Goal: Information Seeking & Learning: Learn about a topic

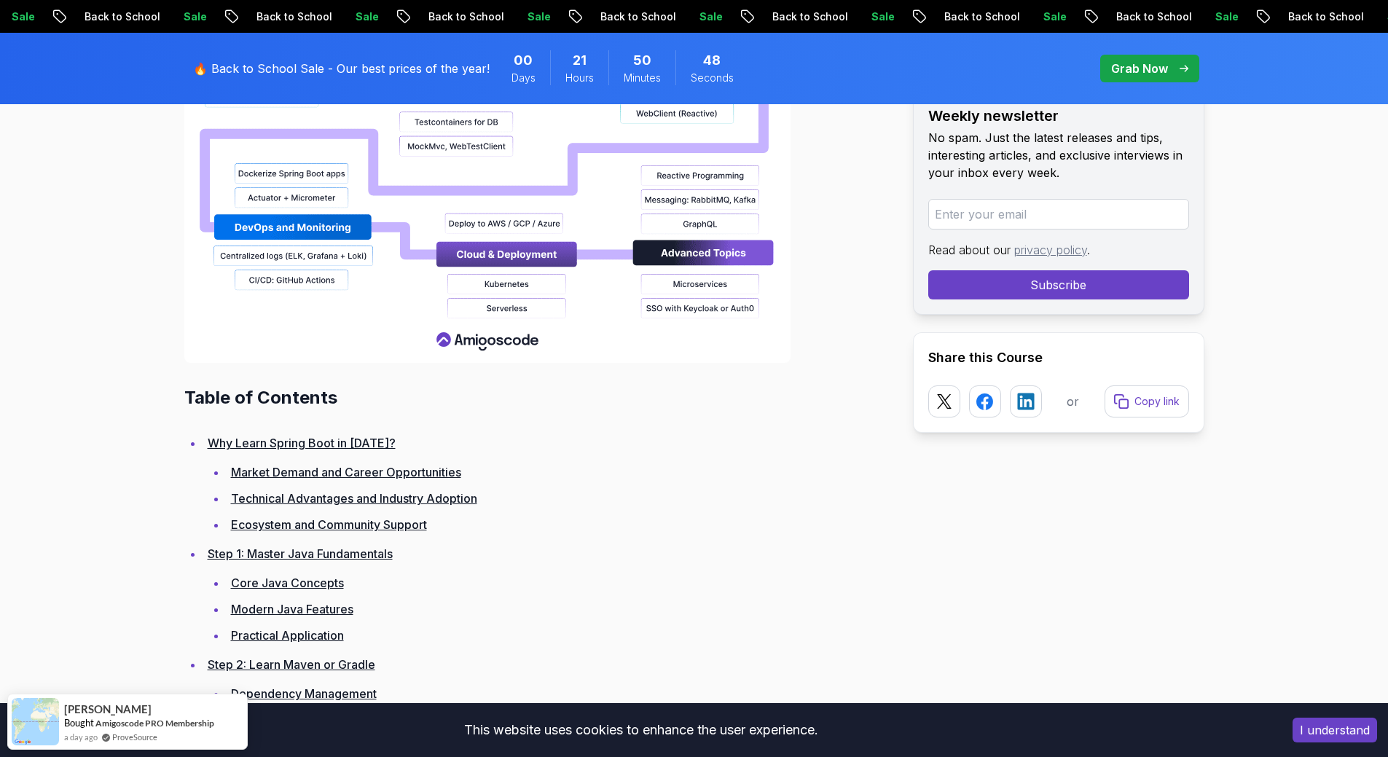
scroll to position [1821, 0]
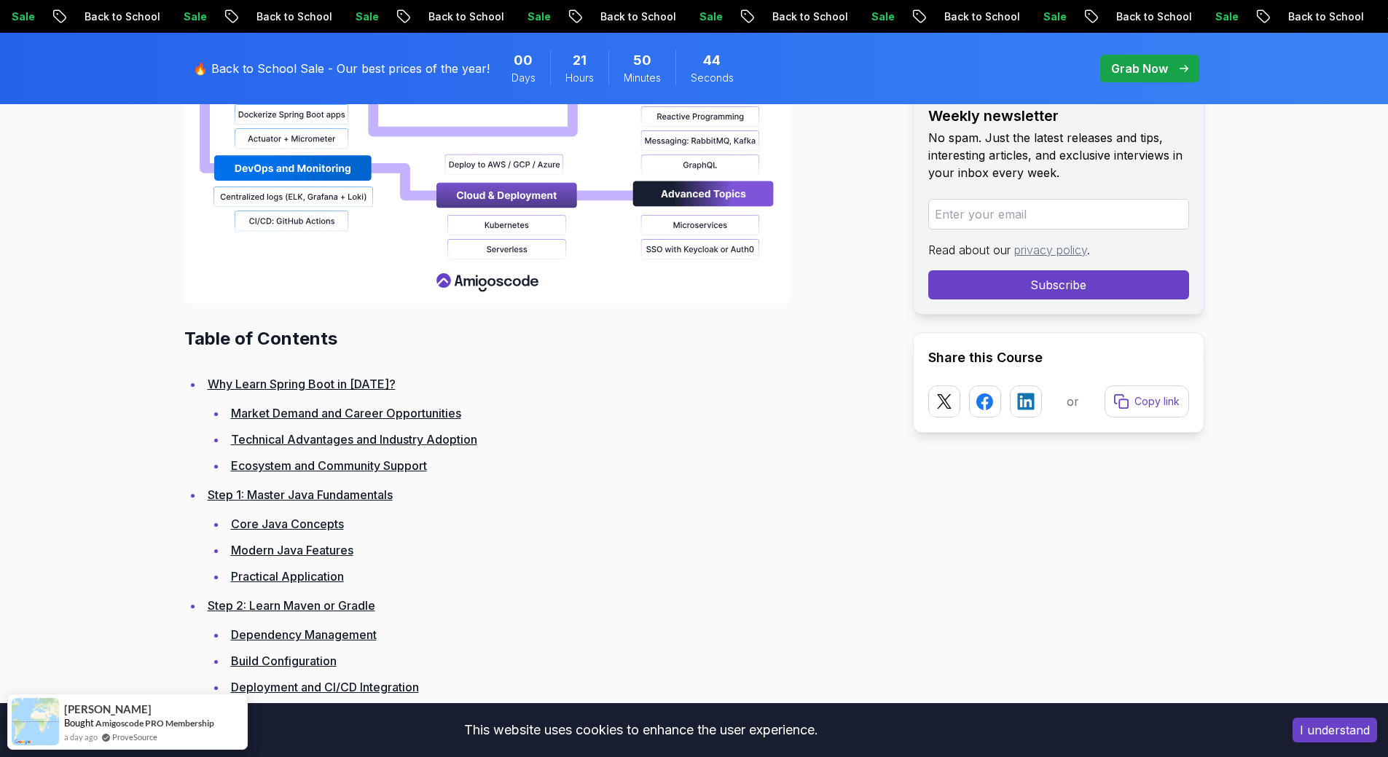
click at [405, 414] on link "Market Demand and Career Opportunities" at bounding box center [346, 413] width 230 height 15
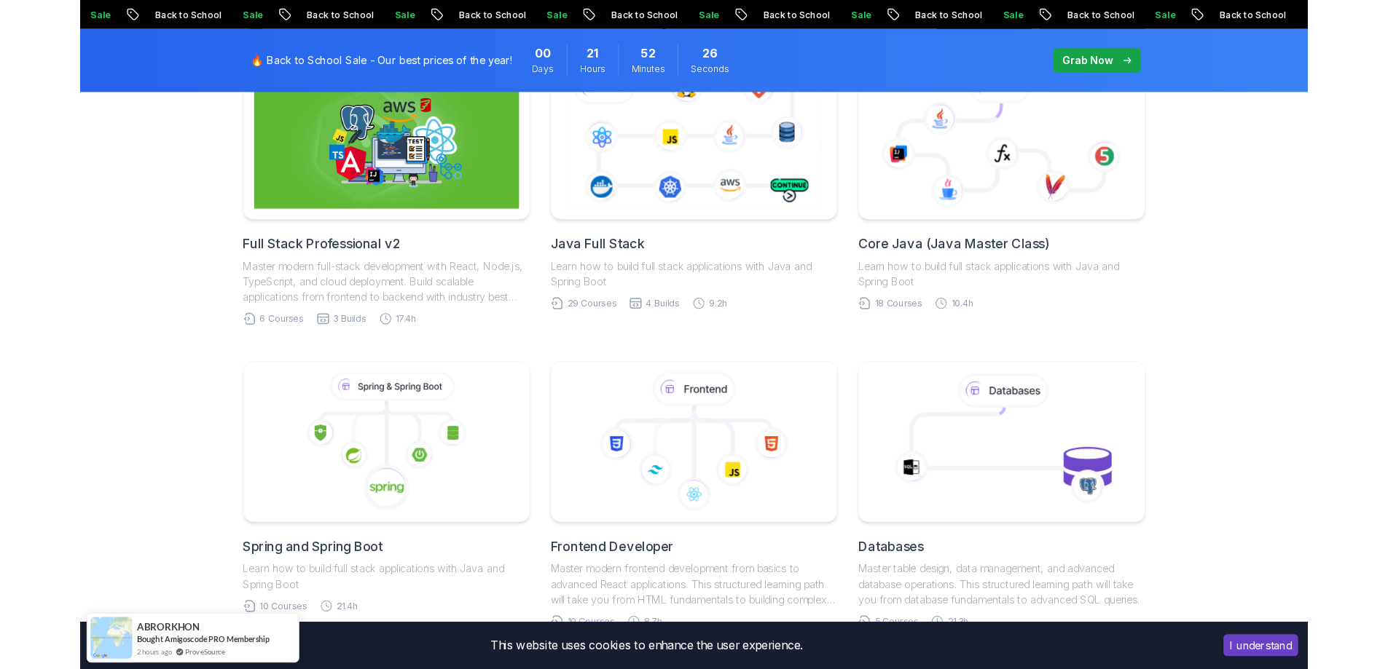
scroll to position [219, 0]
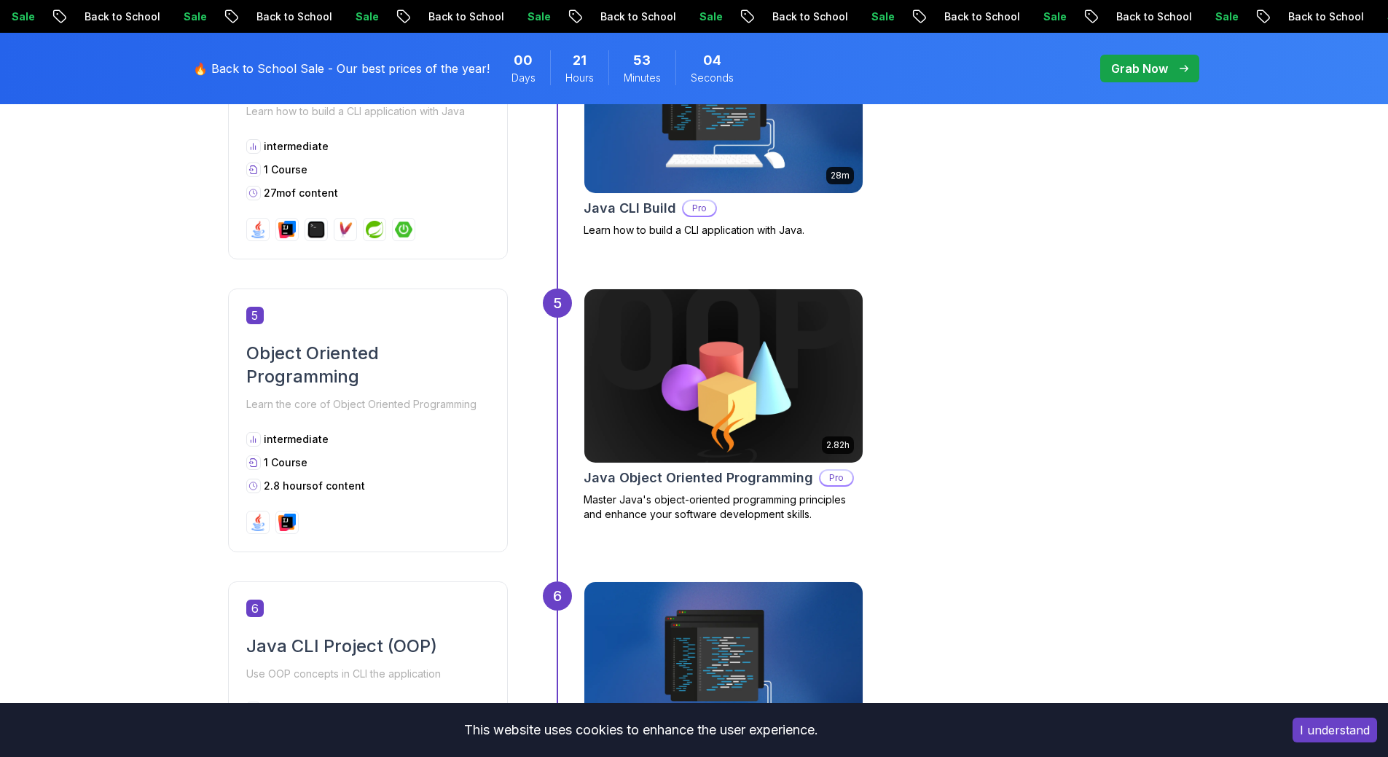
scroll to position [1675, 0]
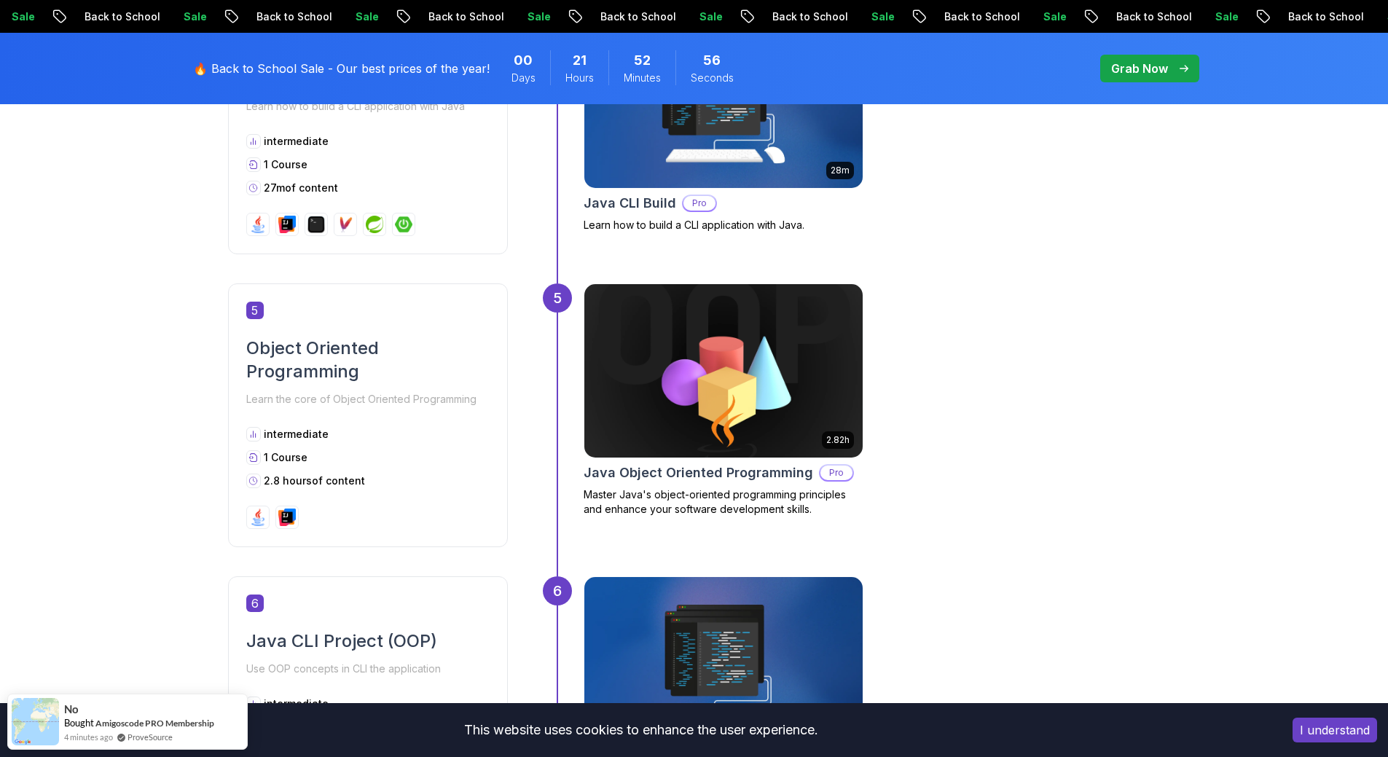
click at [703, 202] on p "Pro" at bounding box center [699, 203] width 32 height 15
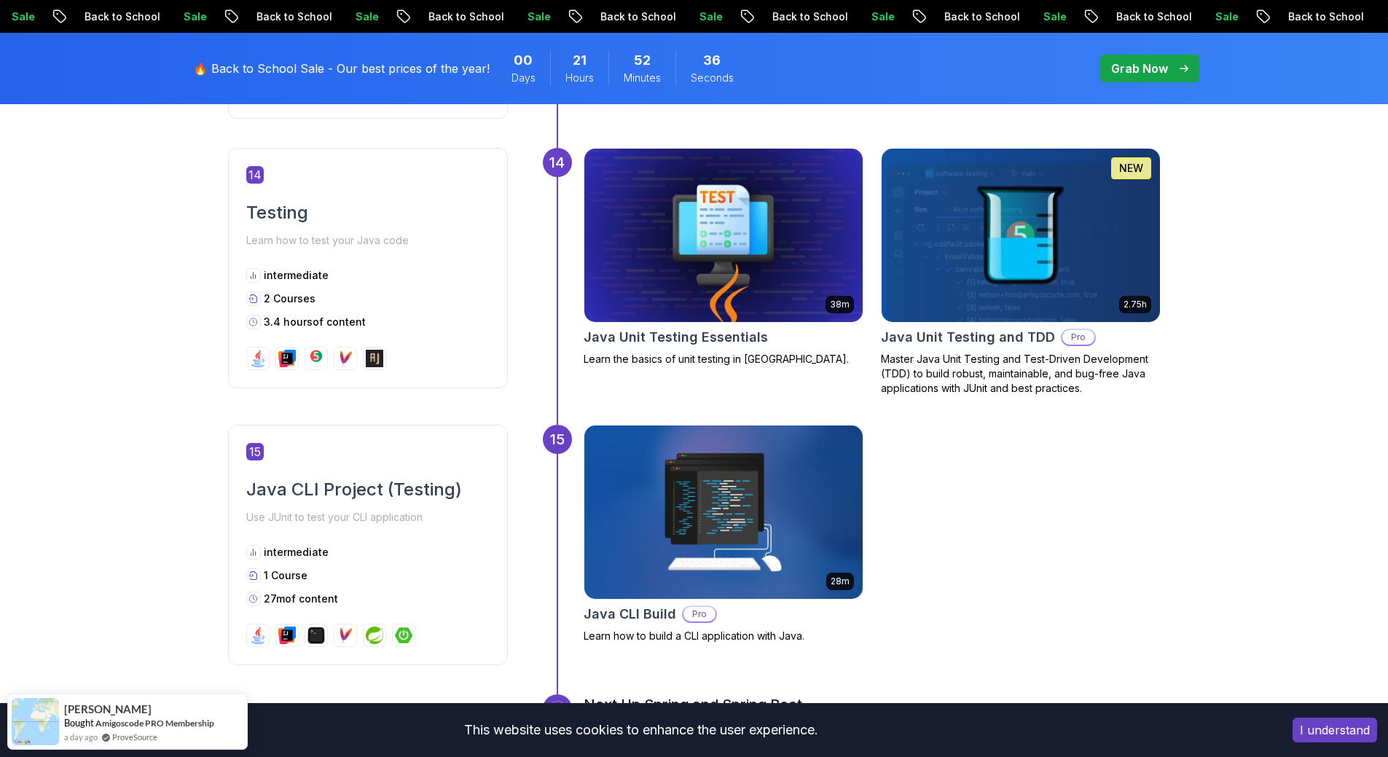
scroll to position [4443, 0]
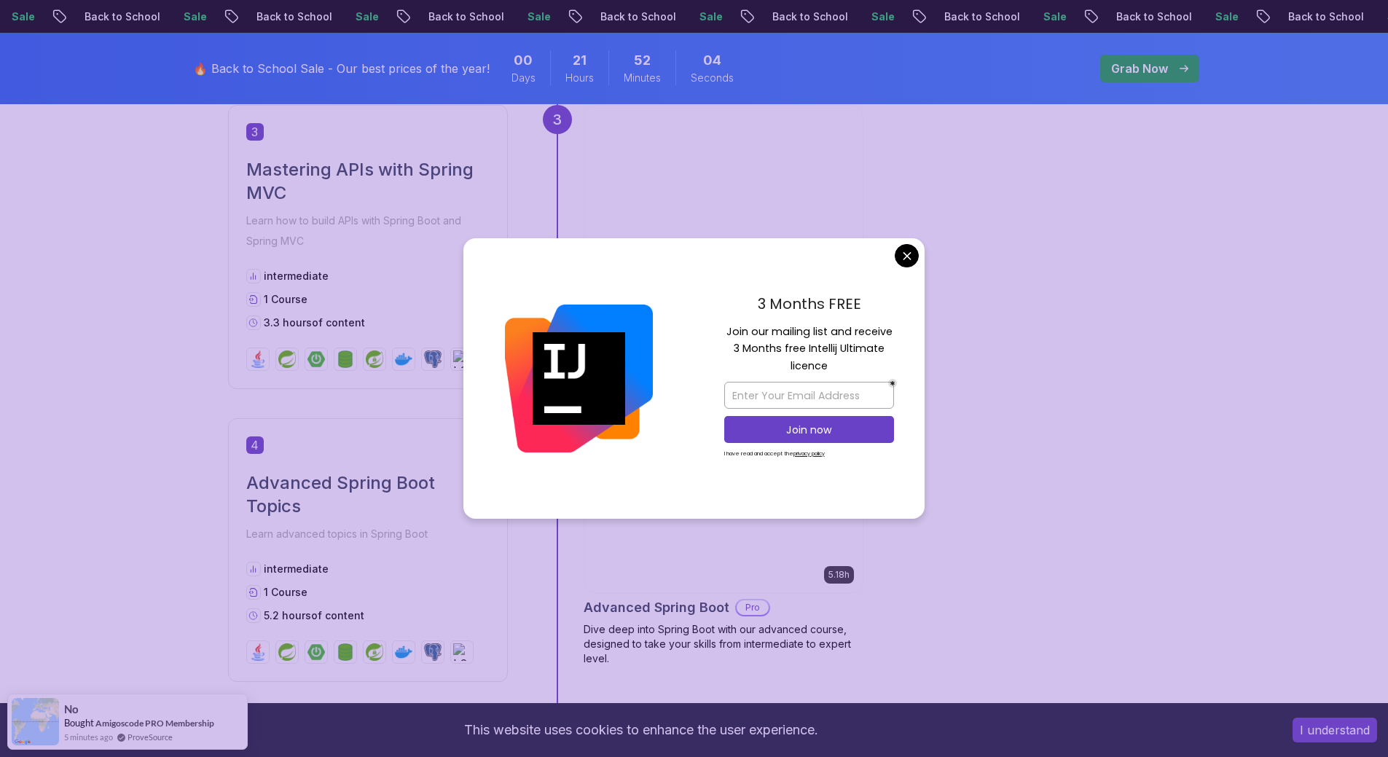
scroll to position [1384, 0]
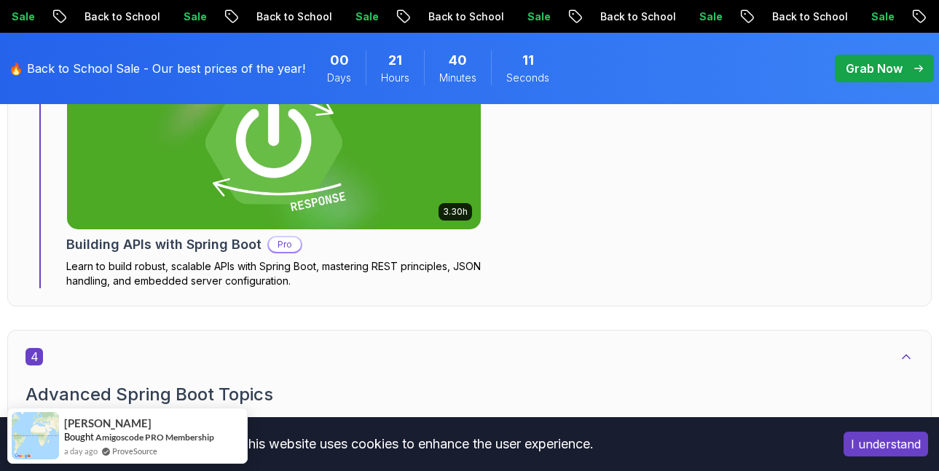
scroll to position [1675, 0]
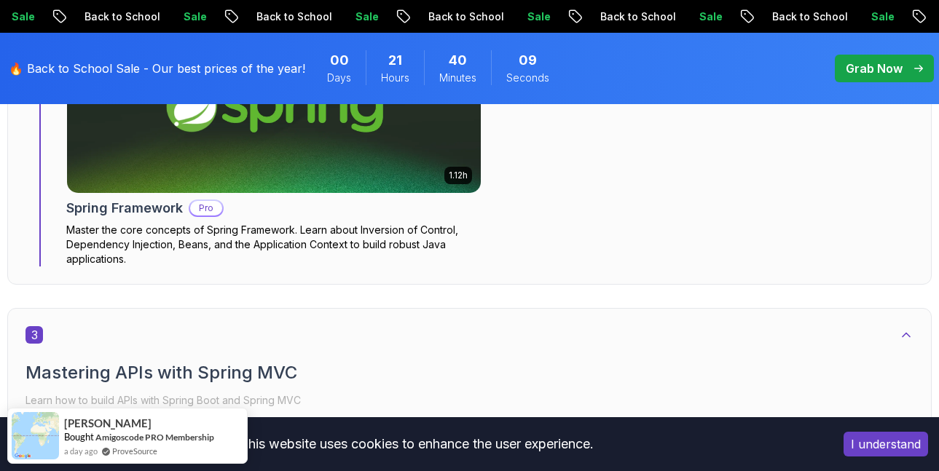
click at [888, 450] on button "I understand" at bounding box center [886, 444] width 84 height 25
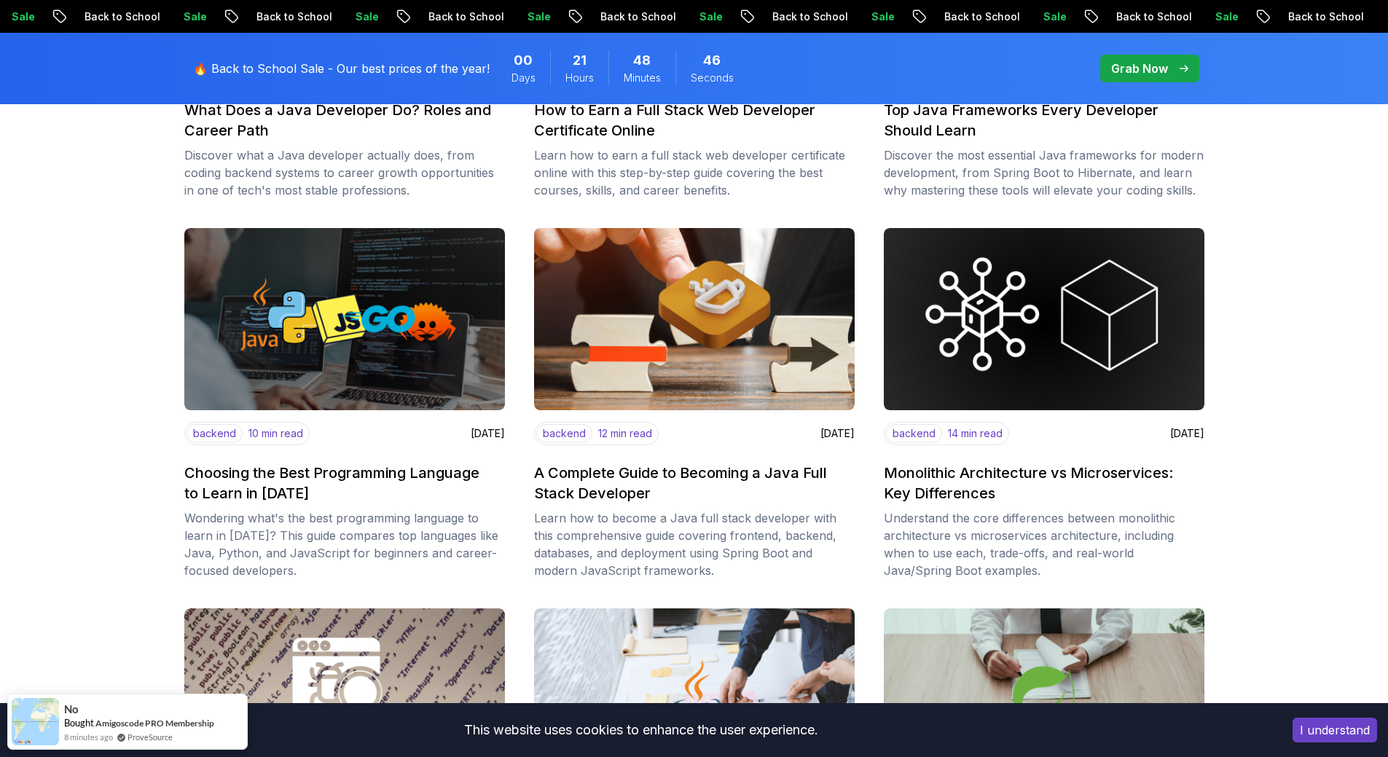
scroll to position [583, 0]
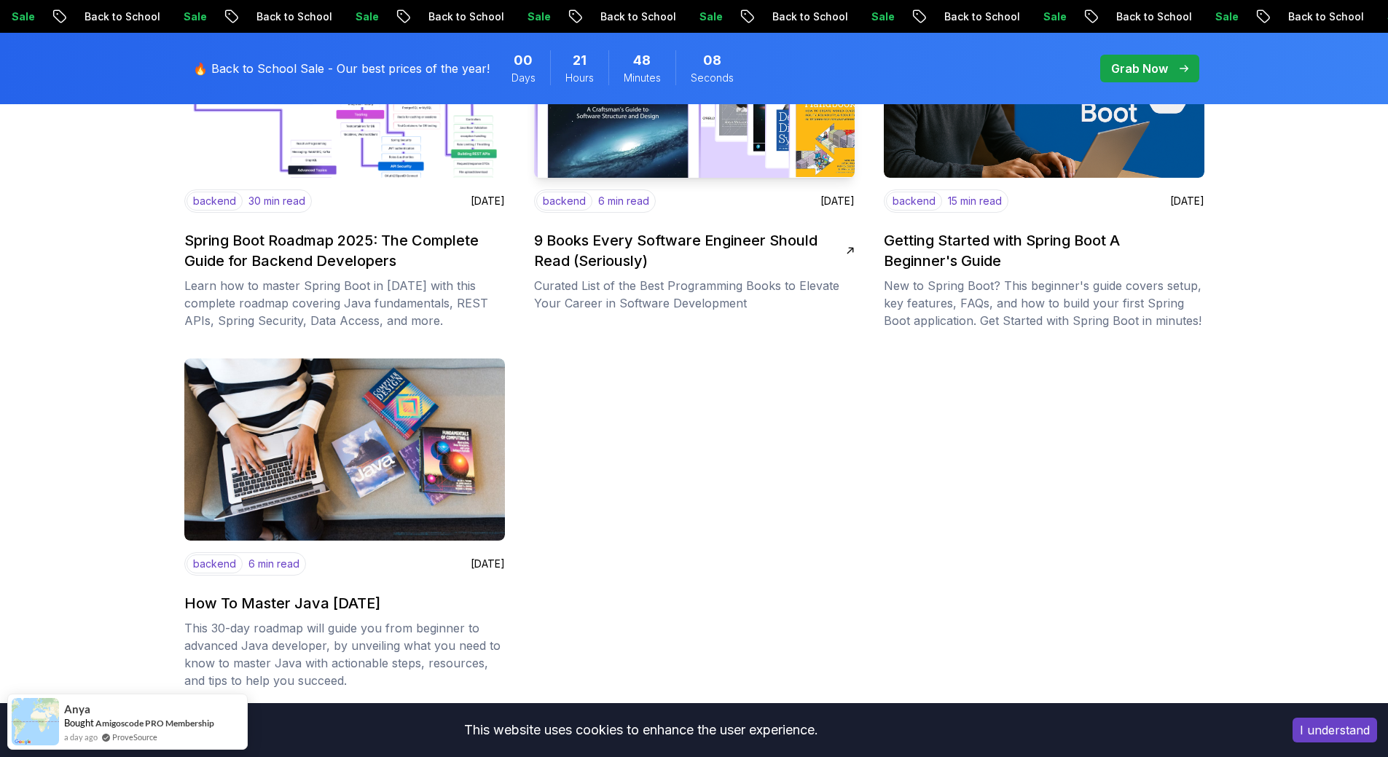
scroll to position [2040, 0]
